Goal: Task Accomplishment & Management: Manage account settings

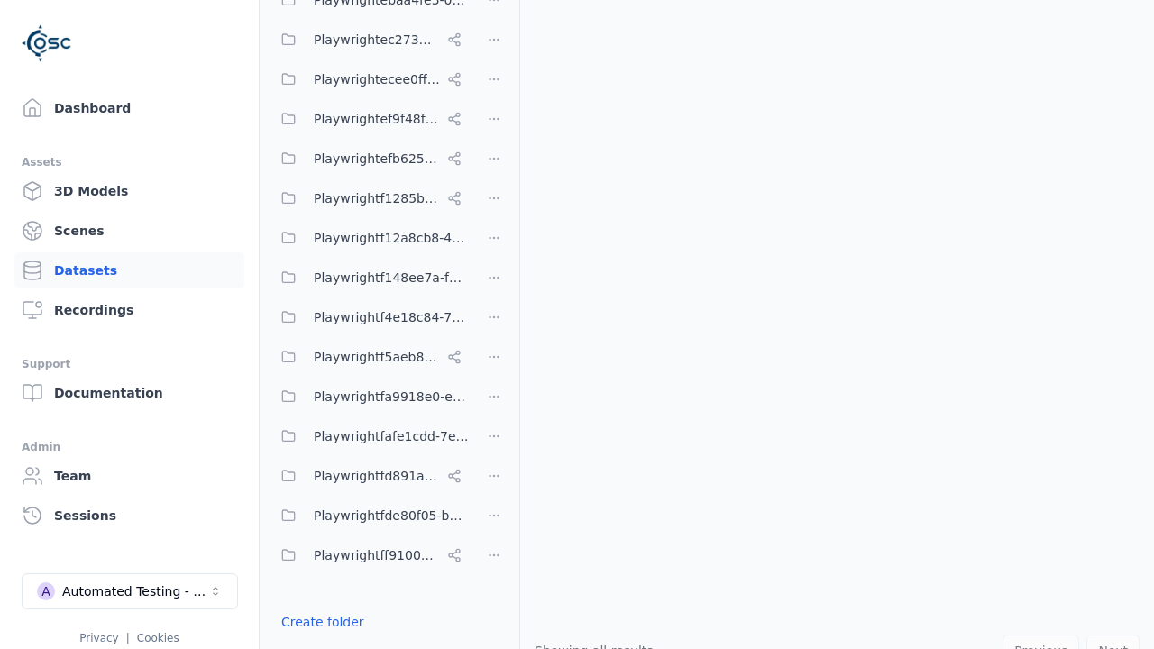
click at [316, 638] on button "Done editing" at bounding box center [321, 654] width 103 height 32
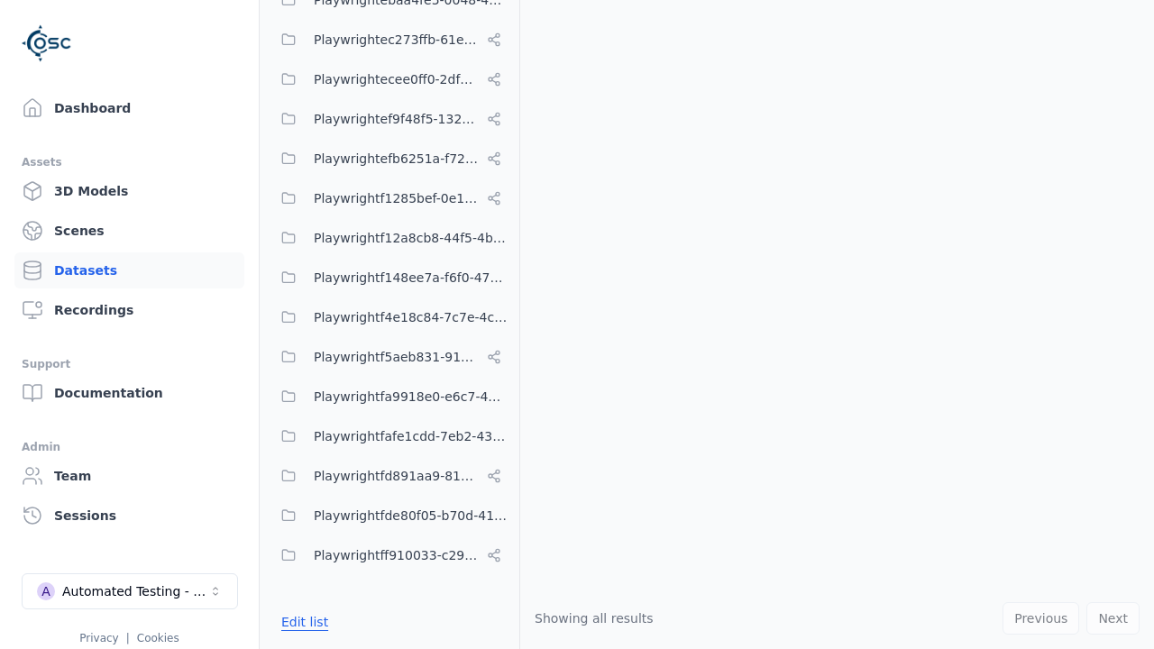
scroll to position [10707, 0]
click at [129, 270] on link "Datasets" at bounding box center [129, 270] width 230 height 36
click at [301, 622] on button "Edit list" at bounding box center [304, 622] width 68 height 32
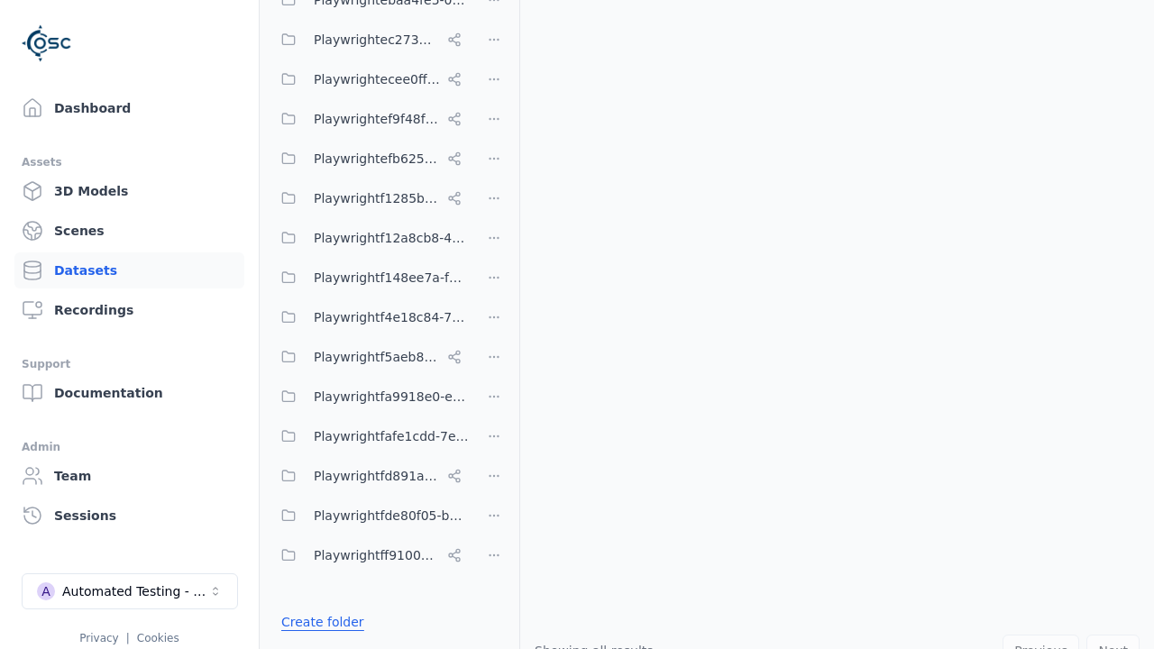
click at [316, 622] on link "Create folder" at bounding box center [322, 622] width 83 height 18
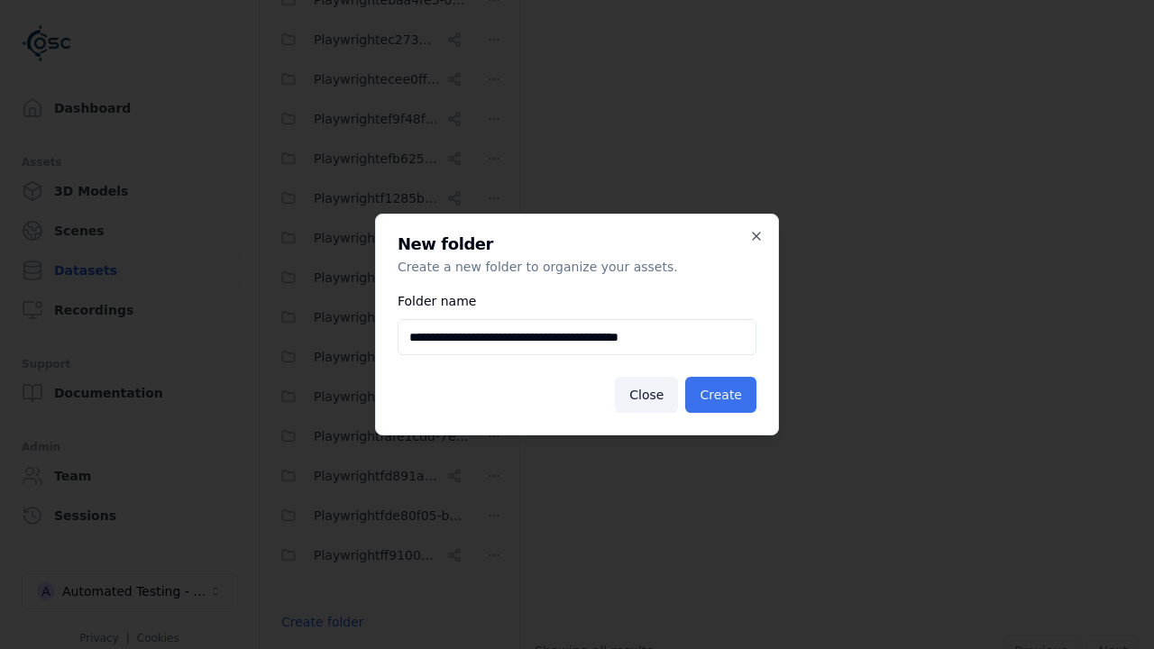
type input "**********"
click at [724, 395] on button "Create" at bounding box center [720, 395] width 71 height 36
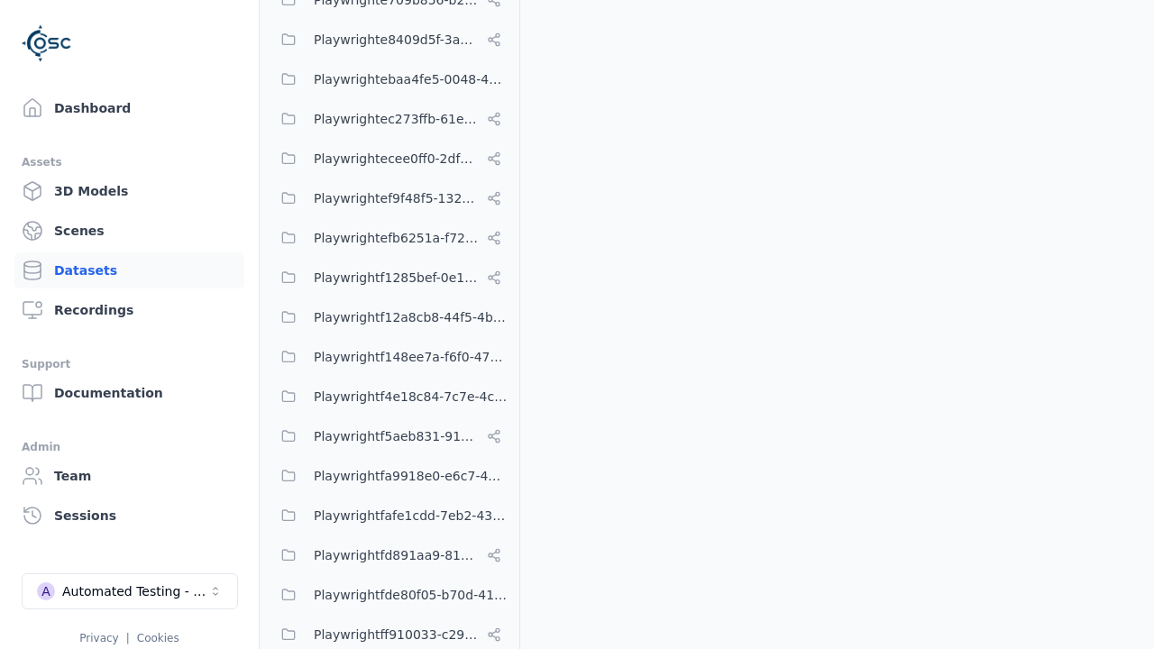
scroll to position [10787, 0]
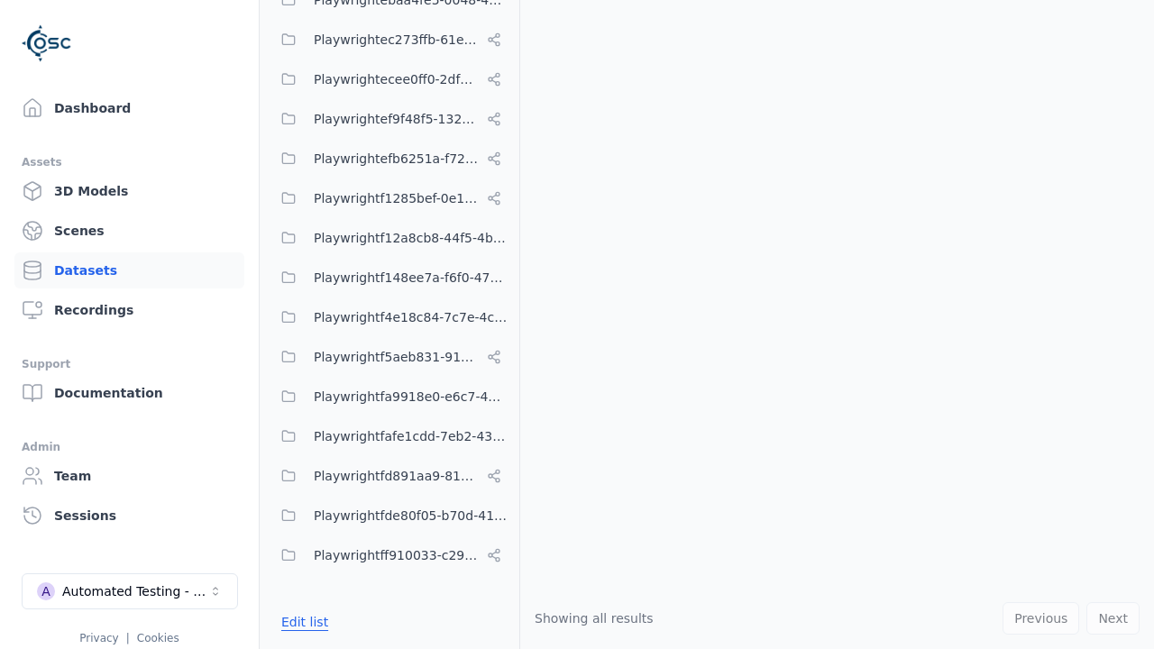
click at [301, 622] on button "Edit list" at bounding box center [304, 622] width 68 height 32
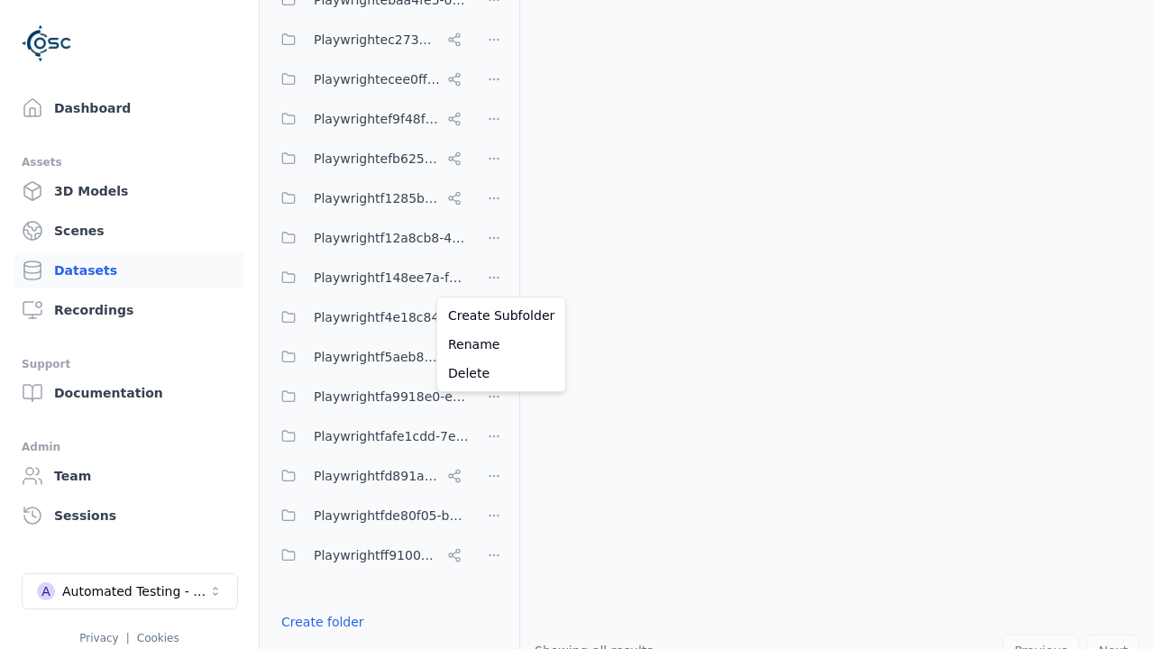
click at [494, 278] on html "Support Dashboard Assets 3D Models Scenes Datasets Recordings Support Documenta…" at bounding box center [577, 324] width 1154 height 649
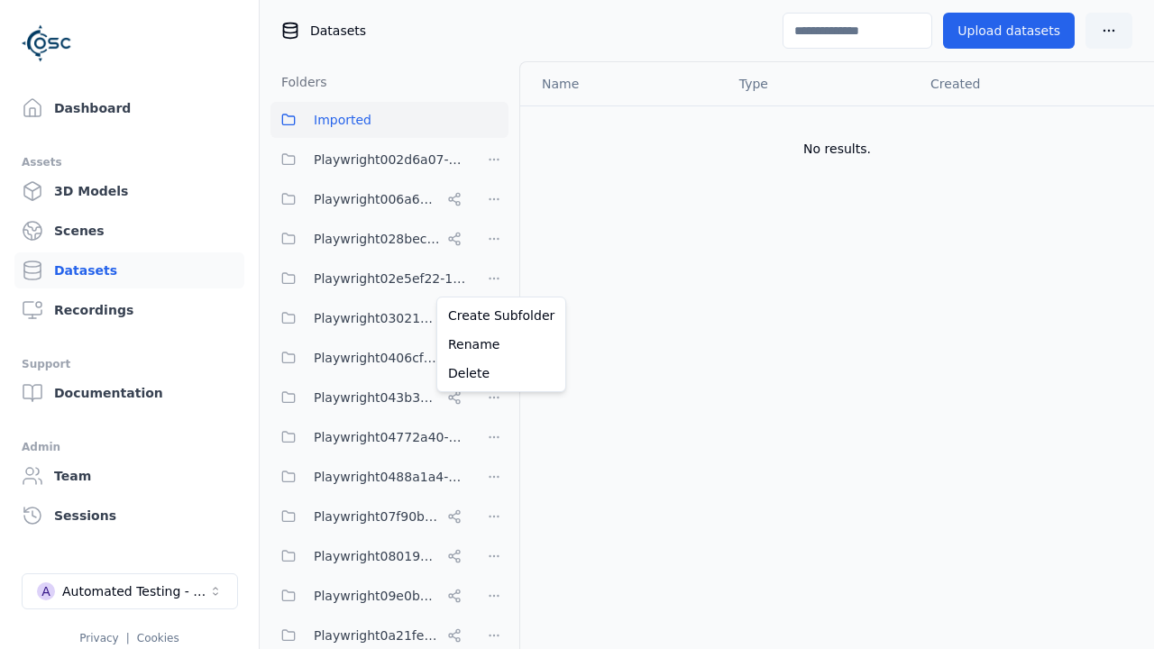
click at [577, 324] on html "Support Dashboard Assets 3D Models Scenes Datasets Recordings Support Documenta…" at bounding box center [577, 324] width 1154 height 649
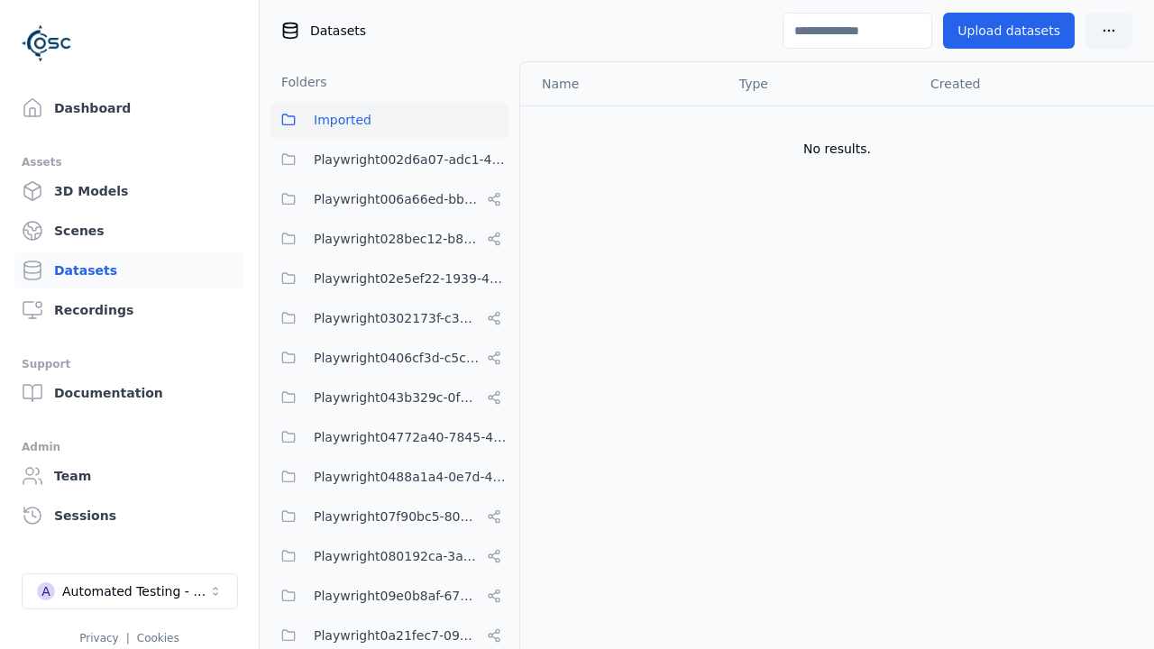
scroll to position [10787, 0]
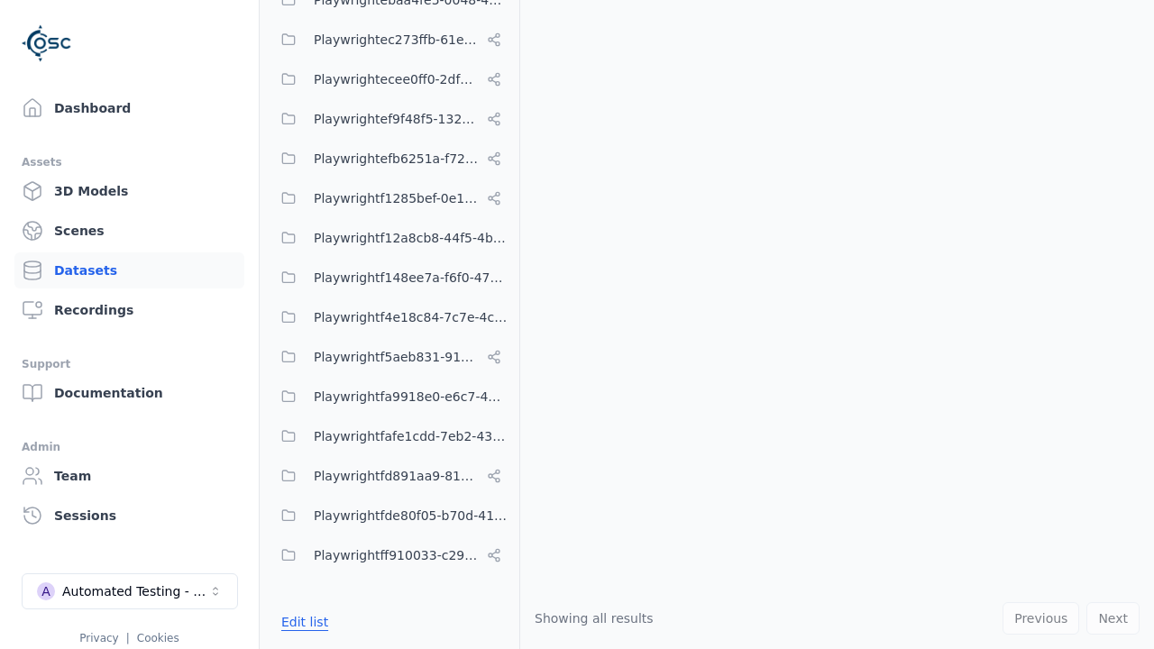
click at [301, 622] on button "Edit list" at bounding box center [304, 622] width 68 height 32
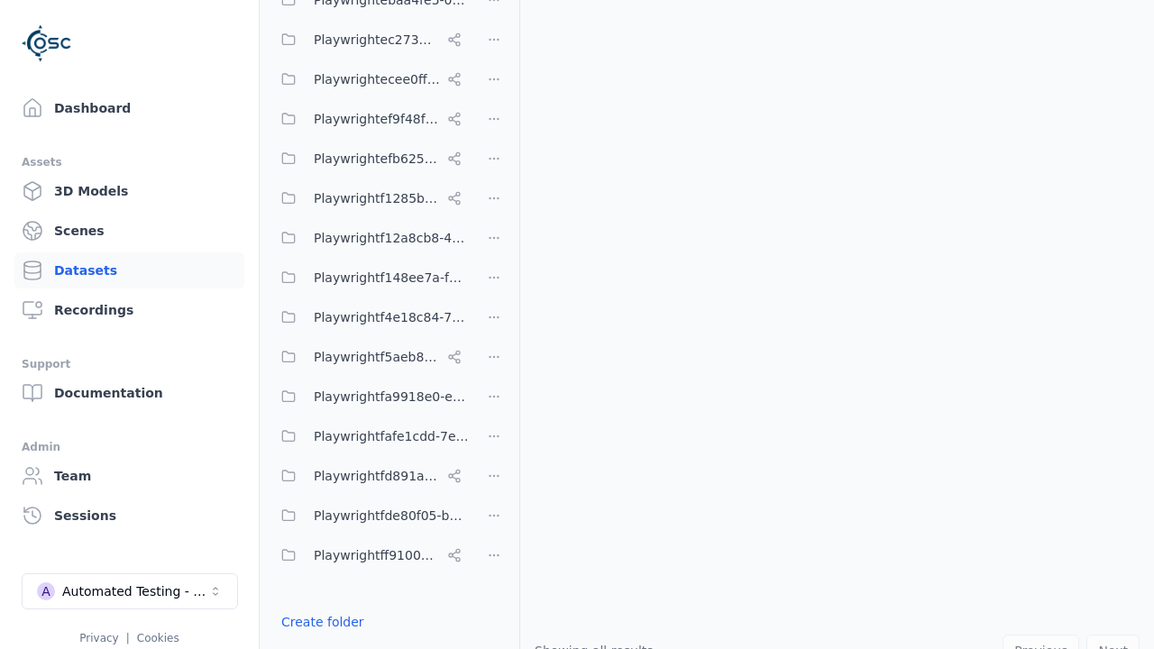
click at [494, 278] on html "Support Dashboard Assets 3D Models Scenes Datasets Recordings Support Documenta…" at bounding box center [577, 324] width 1154 height 649
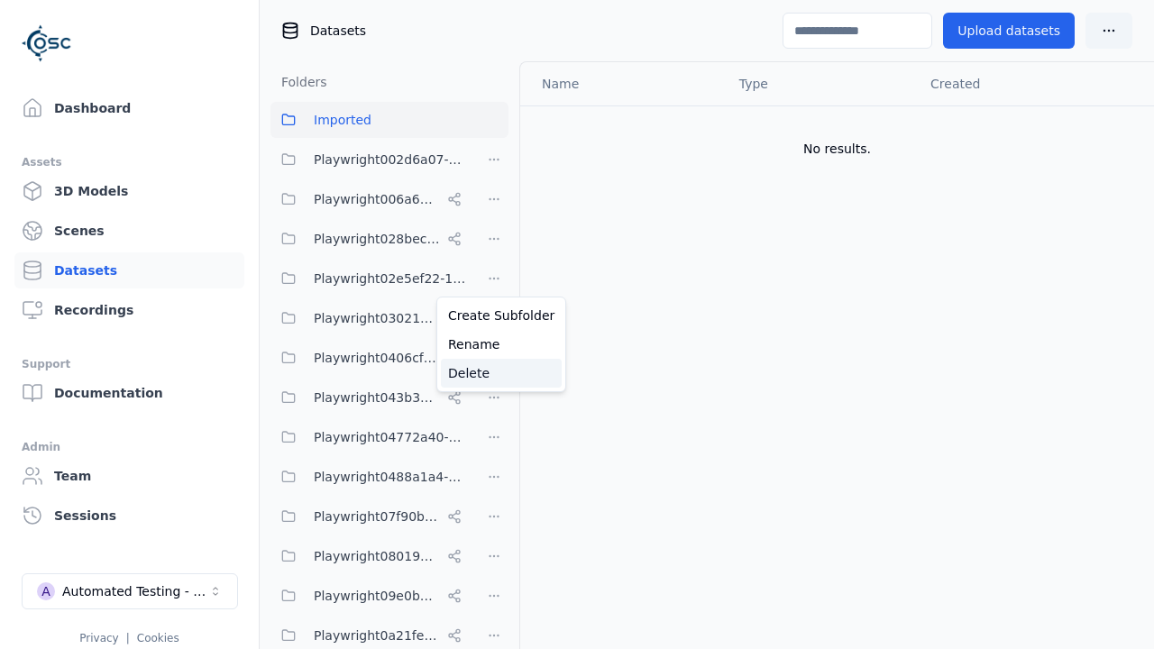
click at [494, 373] on div "Delete" at bounding box center [501, 373] width 121 height 29
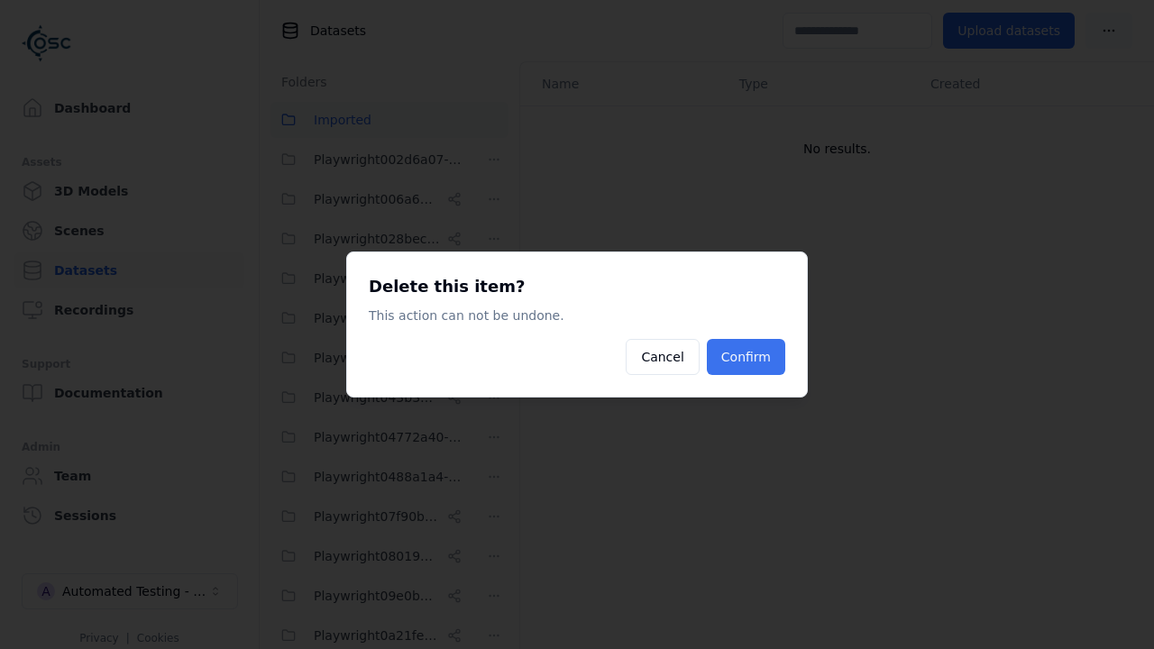
click at [748, 357] on button "Confirm" at bounding box center [746, 357] width 78 height 36
